Goal: Task Accomplishment & Management: Manage account settings

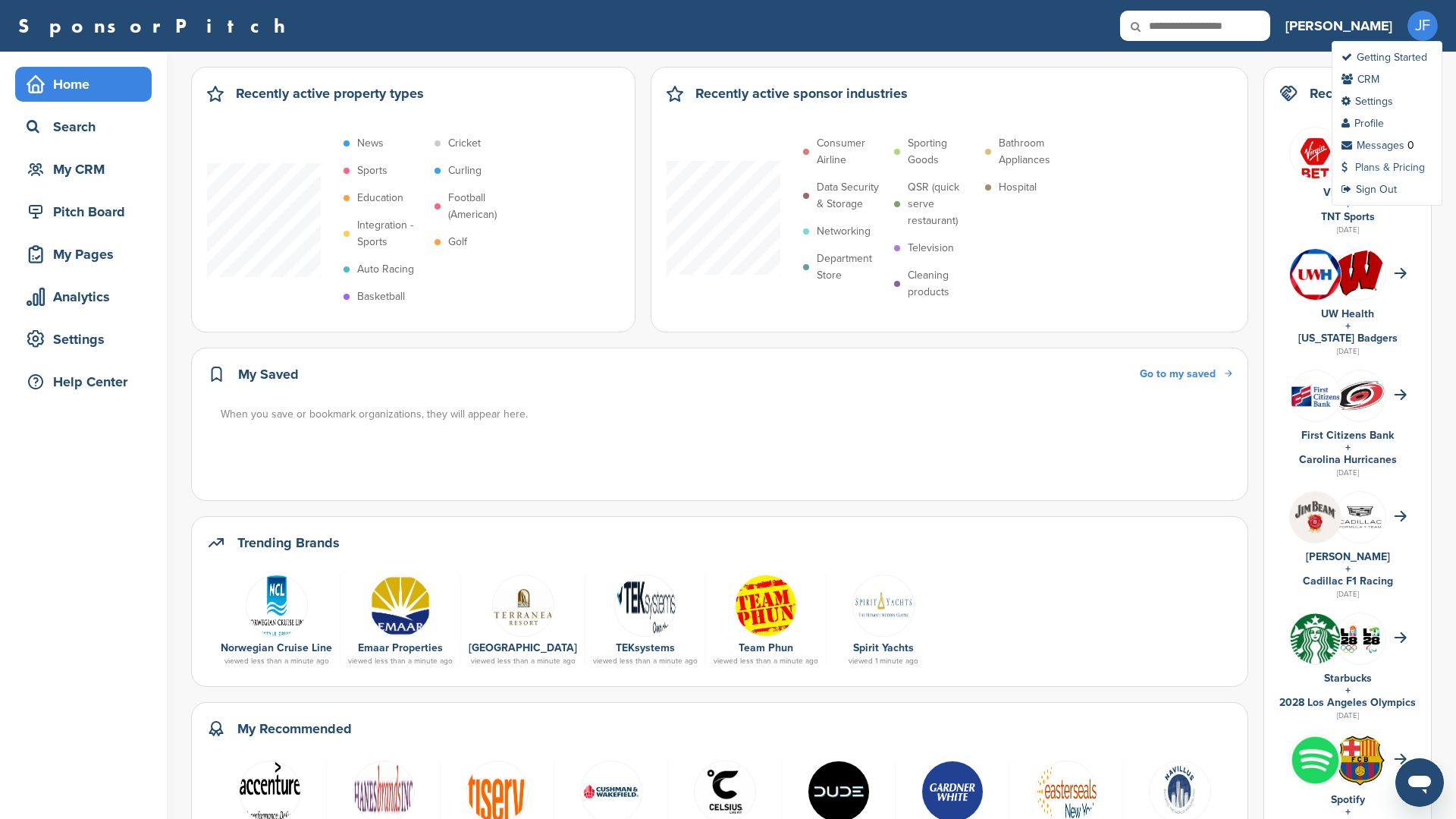
click at [1379, 167] on link "Plans & Pricing" at bounding box center [1383, 167] width 83 height 13
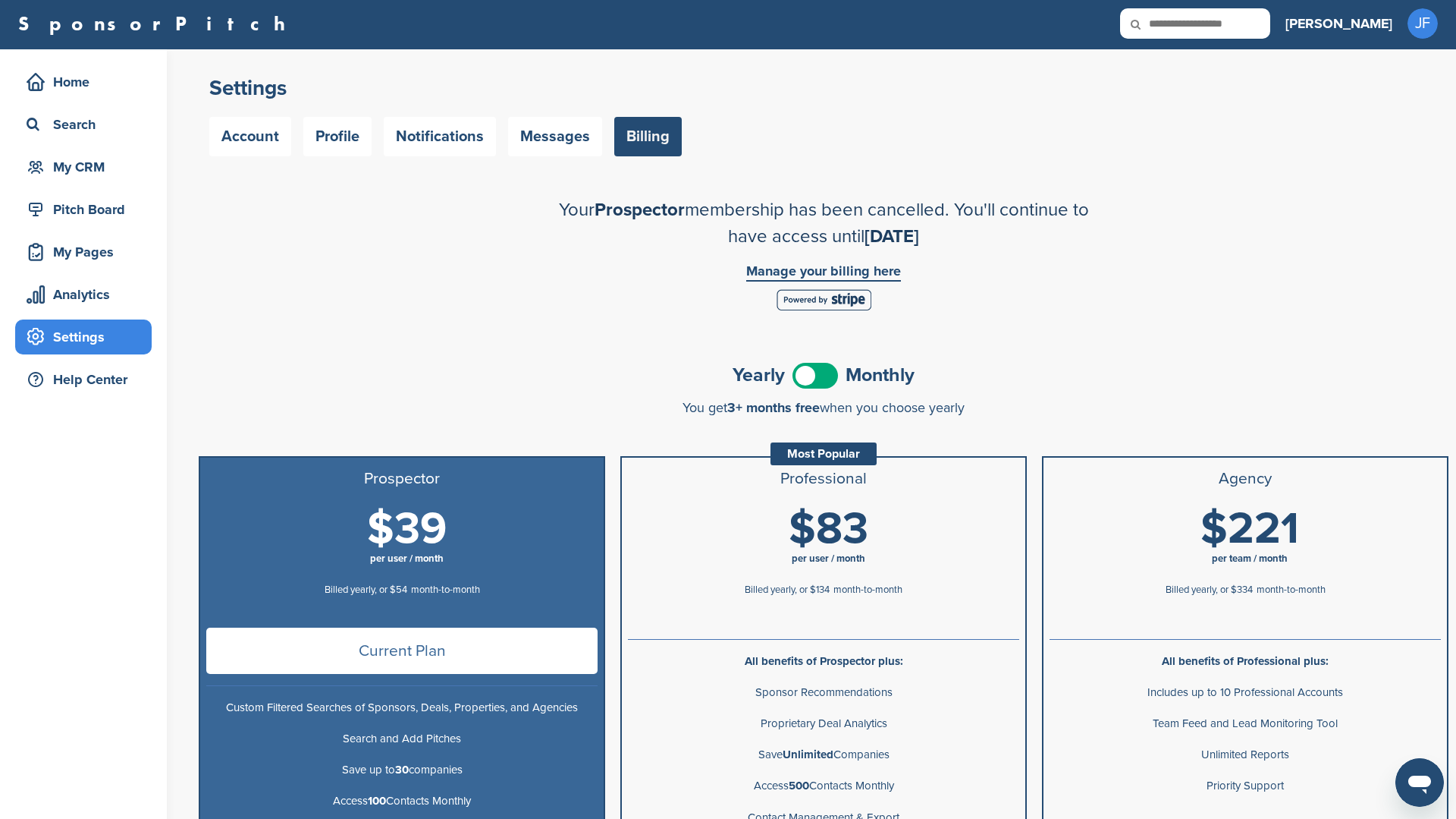
scroll to position [3, 0]
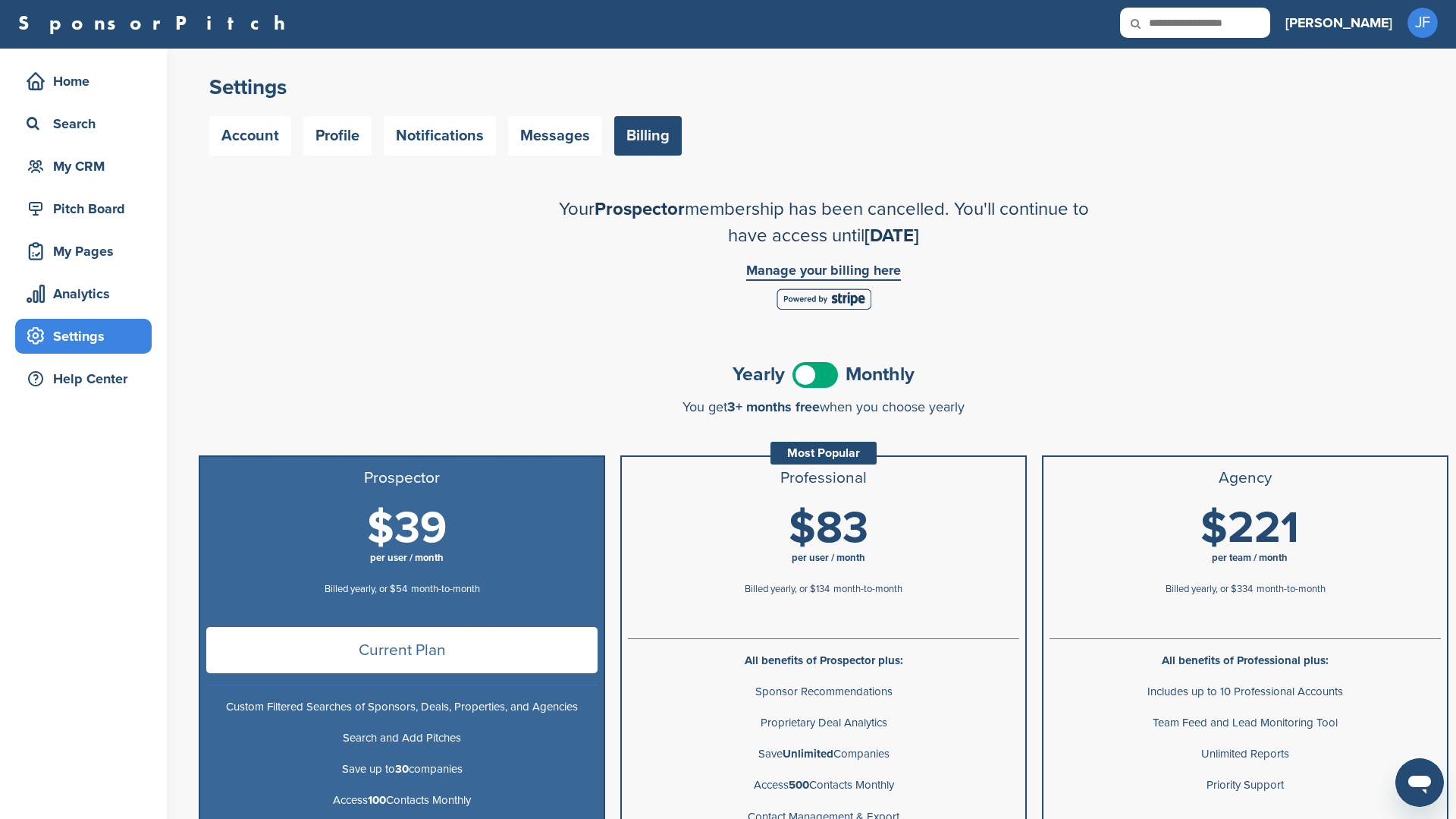
click at [871, 267] on link "Manage your billing here" at bounding box center [823, 272] width 155 height 18
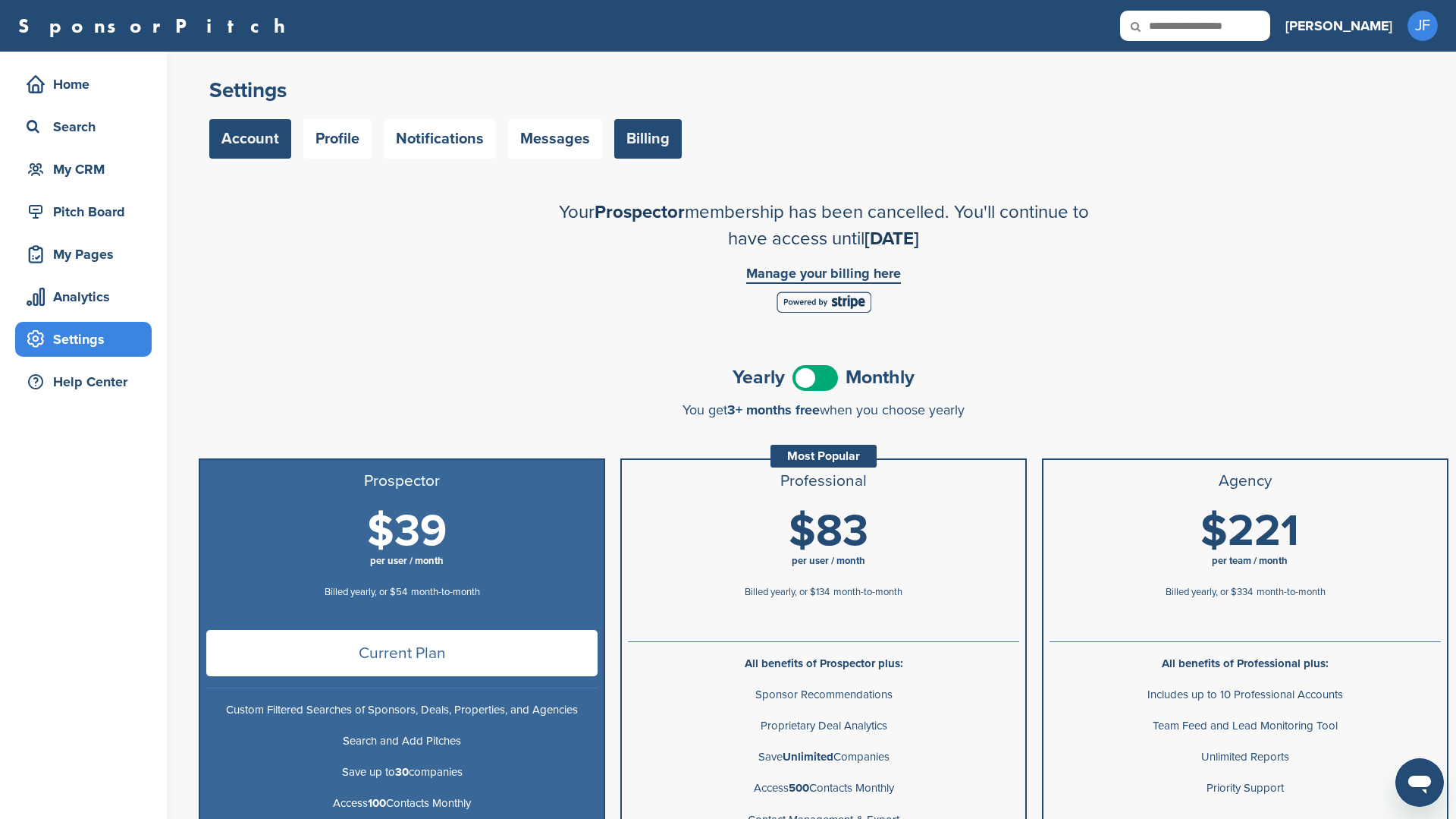
click at [263, 152] on link "Account" at bounding box center [250, 139] width 82 height 40
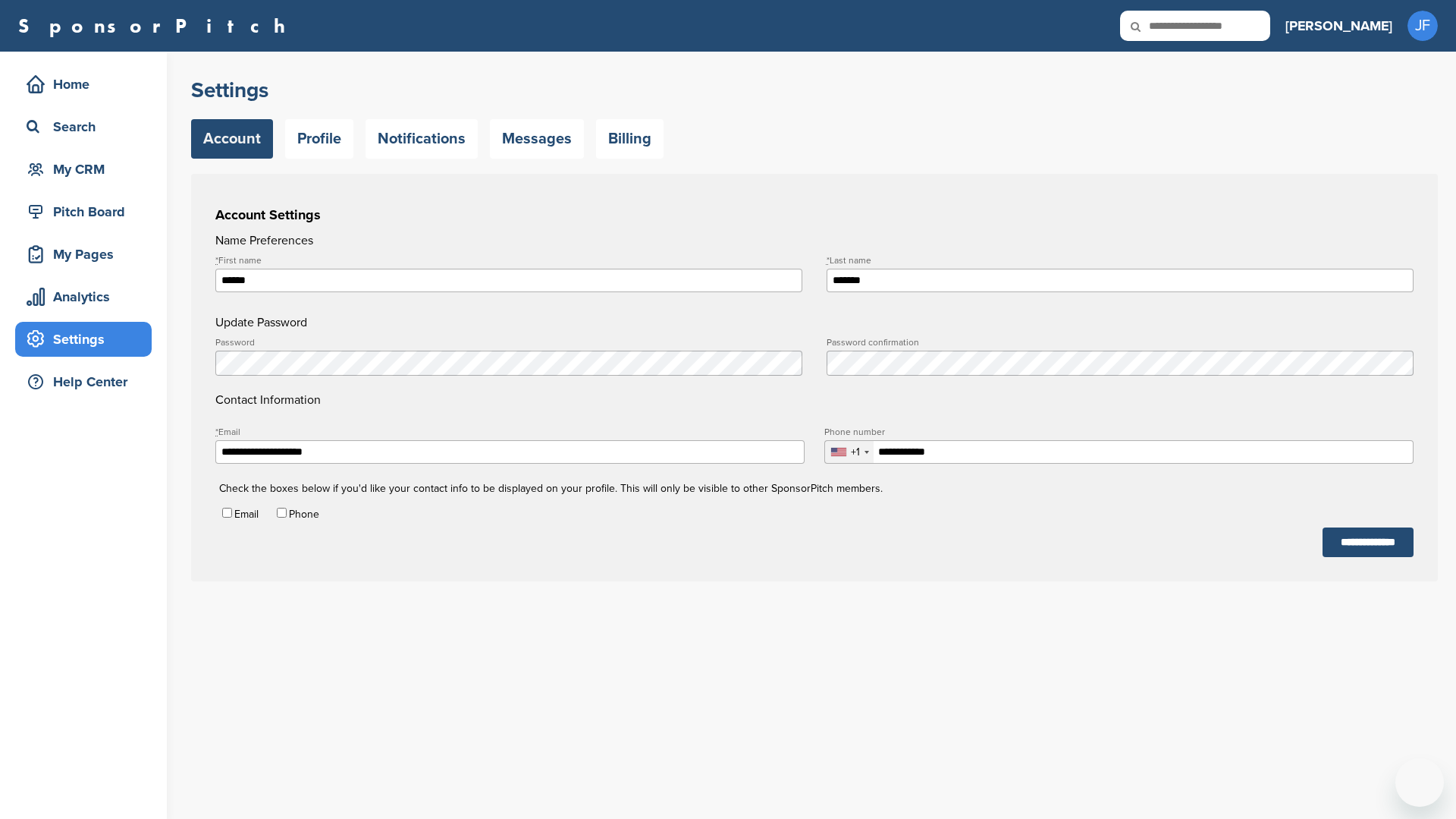
type input "**********"
click at [626, 138] on link "Billing" at bounding box center [629, 139] width 67 height 40
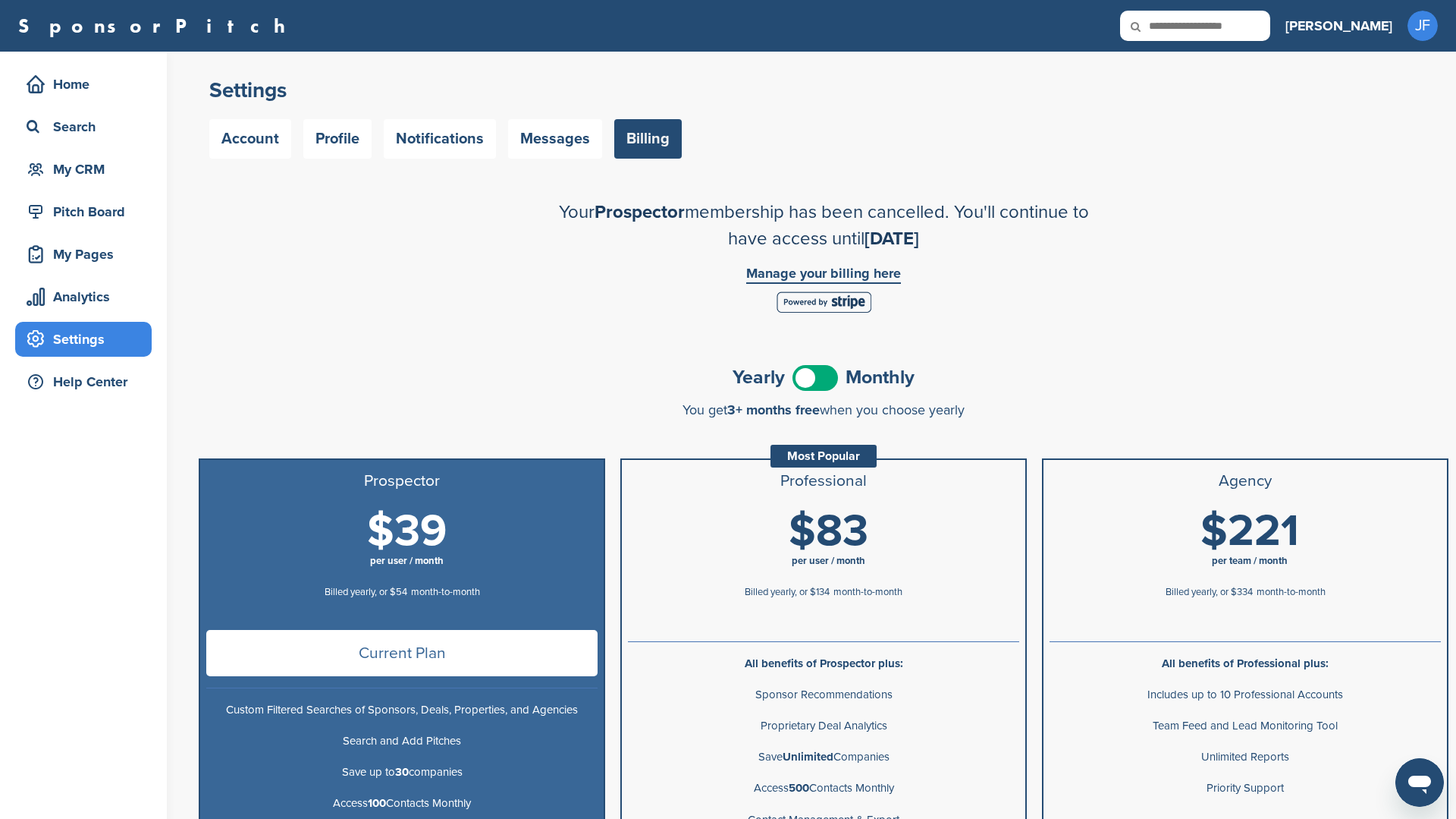
click at [842, 266] on link "Manage your billing here" at bounding box center [823, 275] width 155 height 18
